Goal: Find specific page/section: Find specific page/section

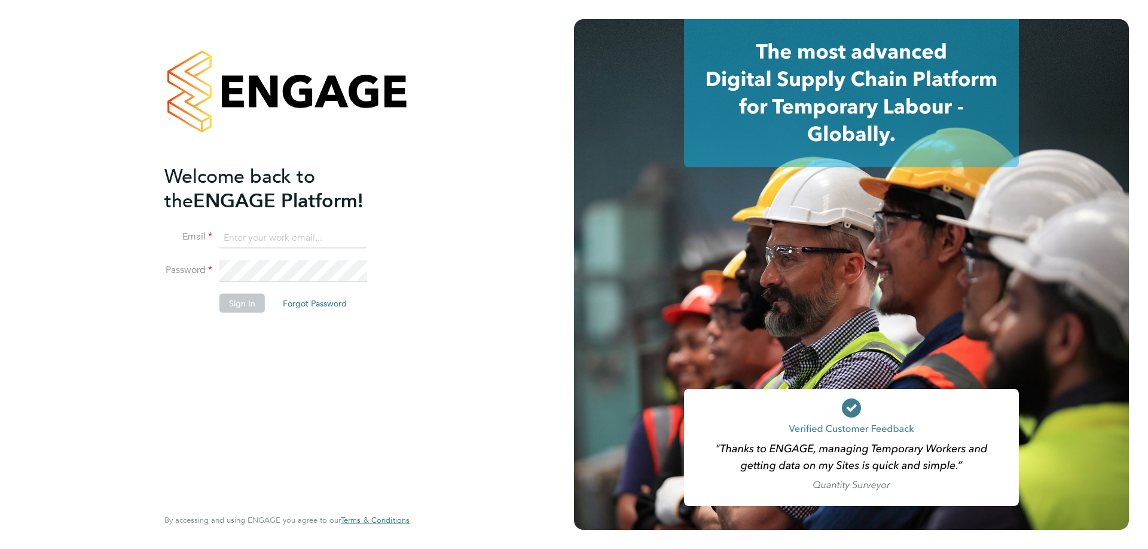
click at [251, 233] on input at bounding box center [293, 238] width 148 height 22
type input "adamj@xede.co.uk"
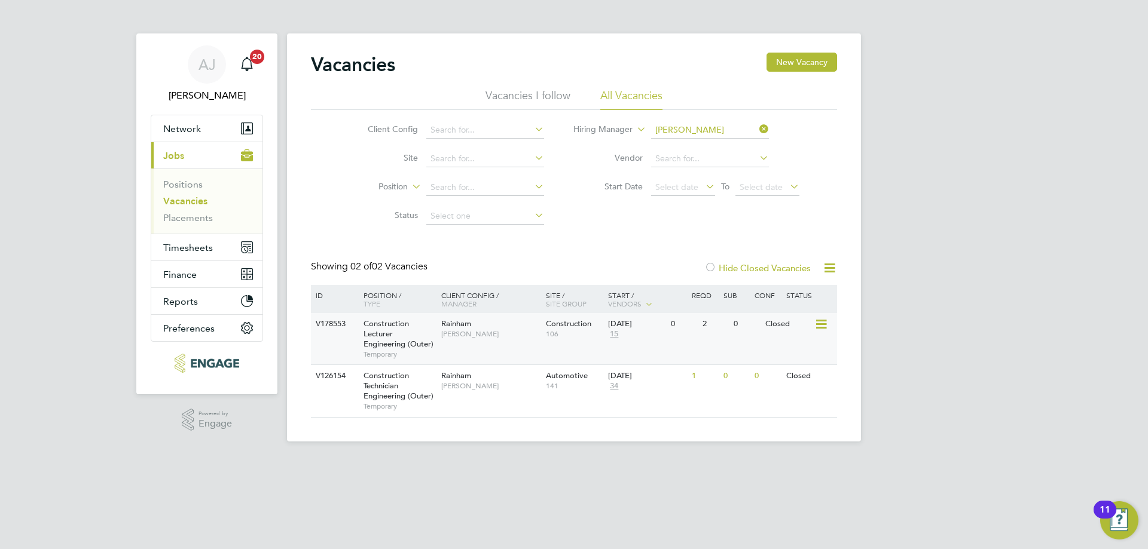
click at [393, 329] on div "Construction Lecturer Engineering (Outer) Temporary" at bounding box center [396, 338] width 84 height 51
